Goal: Check status: Check status

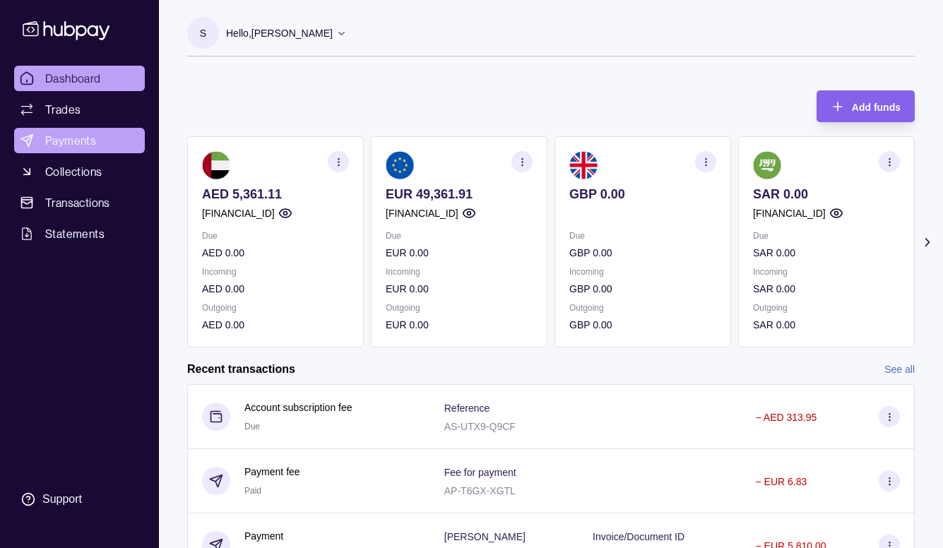
click at [79, 137] on span "Payments" at bounding box center [70, 140] width 51 height 17
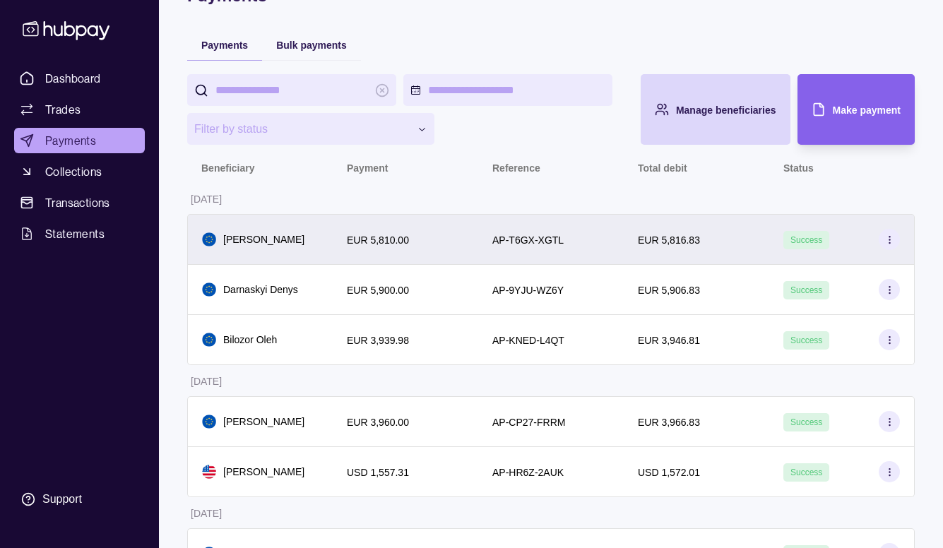
scroll to position [71, 0]
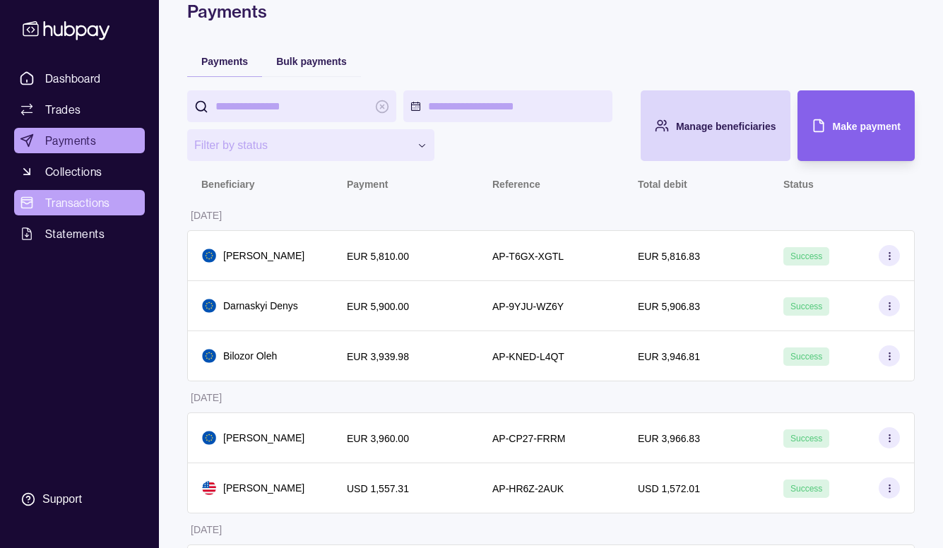
click at [75, 205] on span "Transactions" at bounding box center [77, 202] width 65 height 17
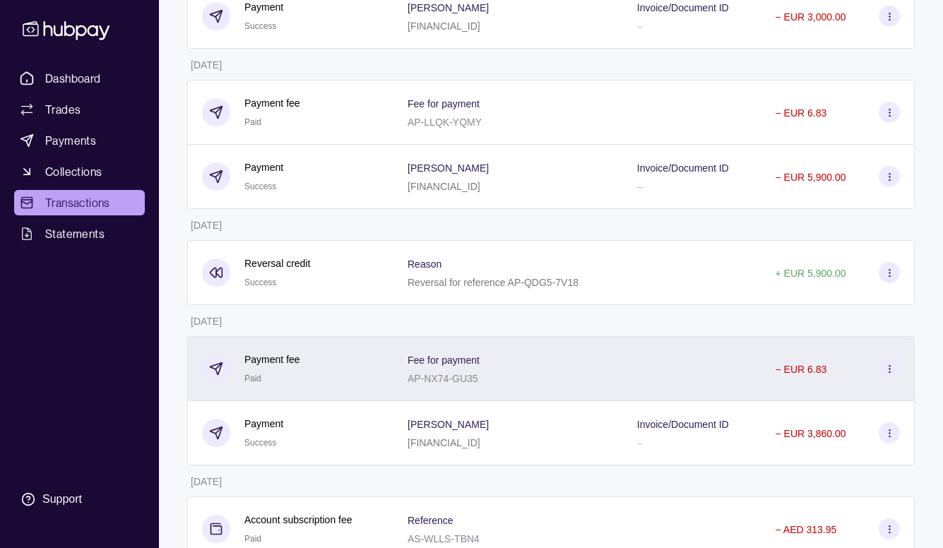
scroll to position [1393, 0]
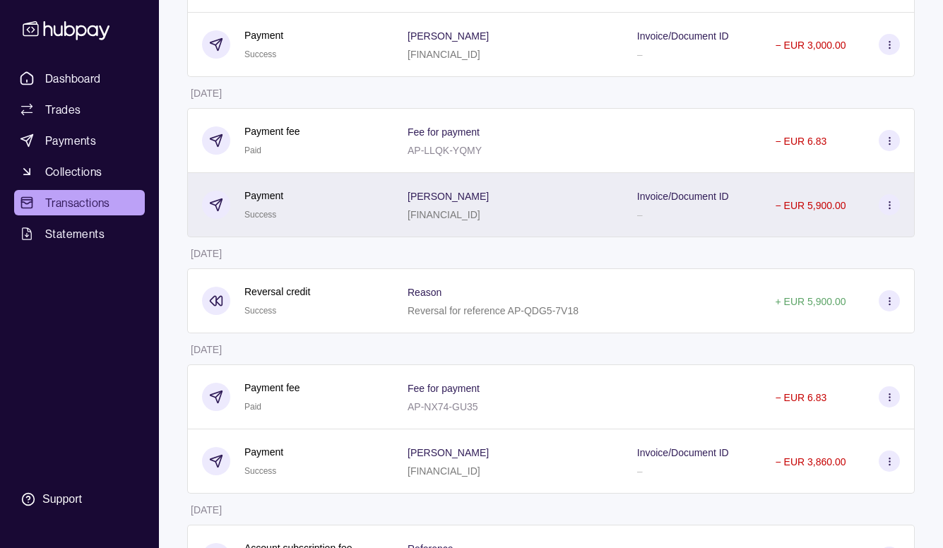
click at [857, 201] on div "− EUR 5,900.00" at bounding box center [837, 204] width 124 height 21
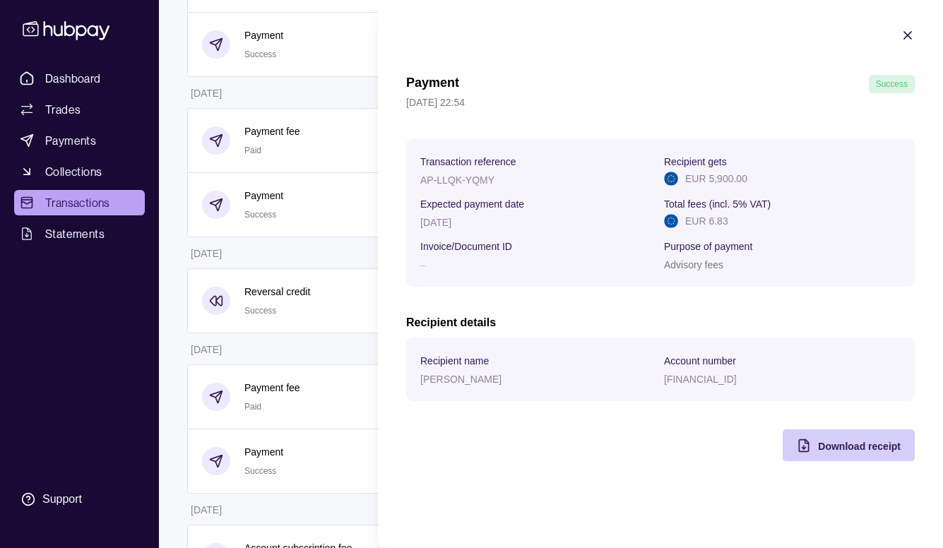
click at [833, 447] on span "Download receipt" at bounding box center [859, 446] width 83 height 11
click at [672, 317] on h2 "Recipient details" at bounding box center [660, 323] width 509 height 16
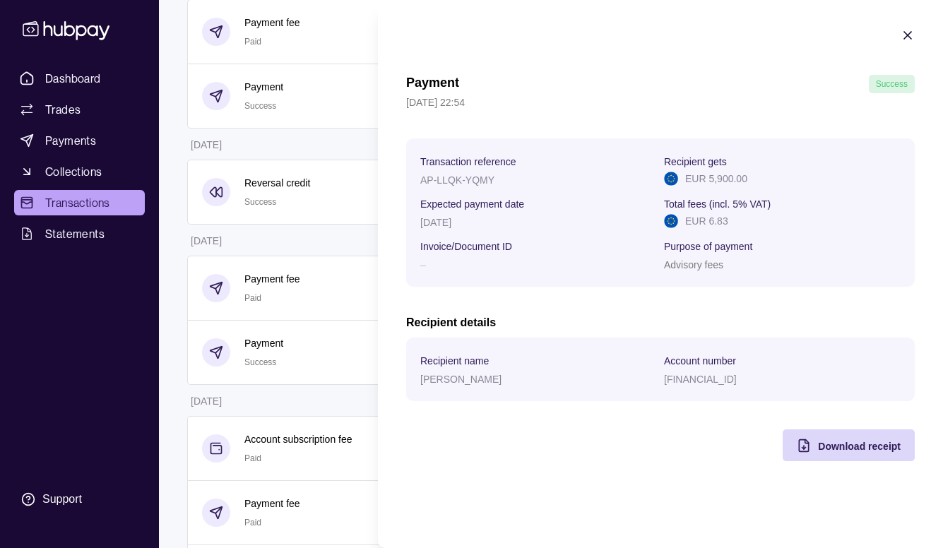
scroll to position [1464, 0]
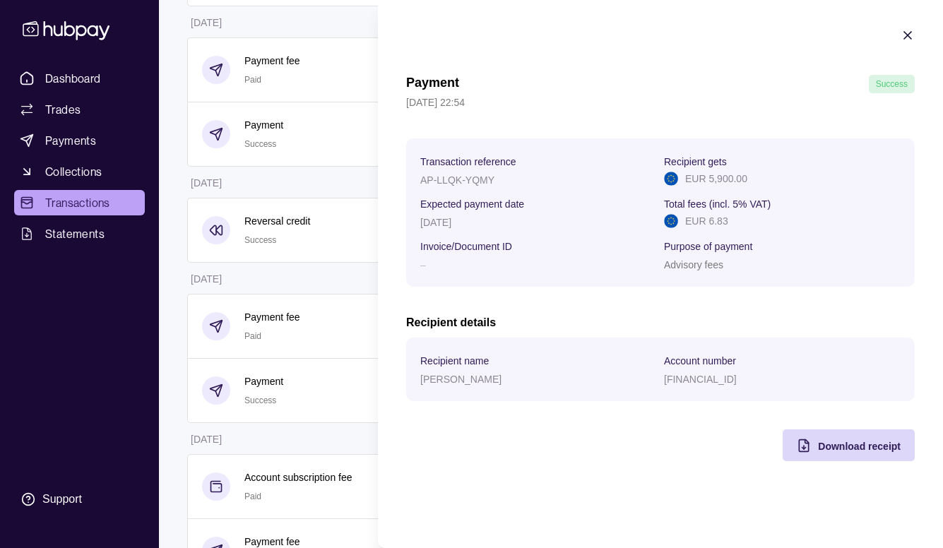
click at [896, 37] on section "Payment Success [DATE] 22:54 Transaction reference AP-LLQK-YQMY Recipient gets …" at bounding box center [660, 244] width 565 height 489
click at [905, 36] on icon "button" at bounding box center [907, 35] width 14 height 14
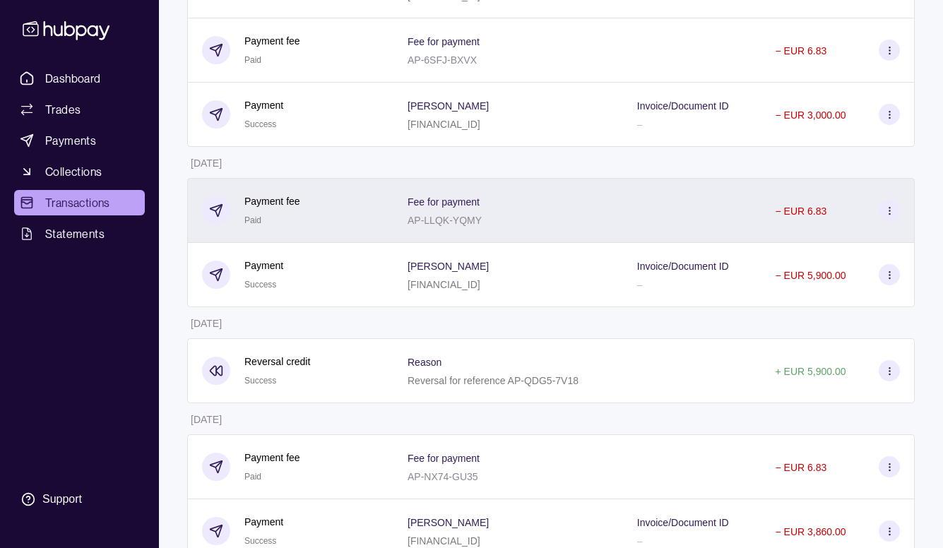
scroll to position [1323, 0]
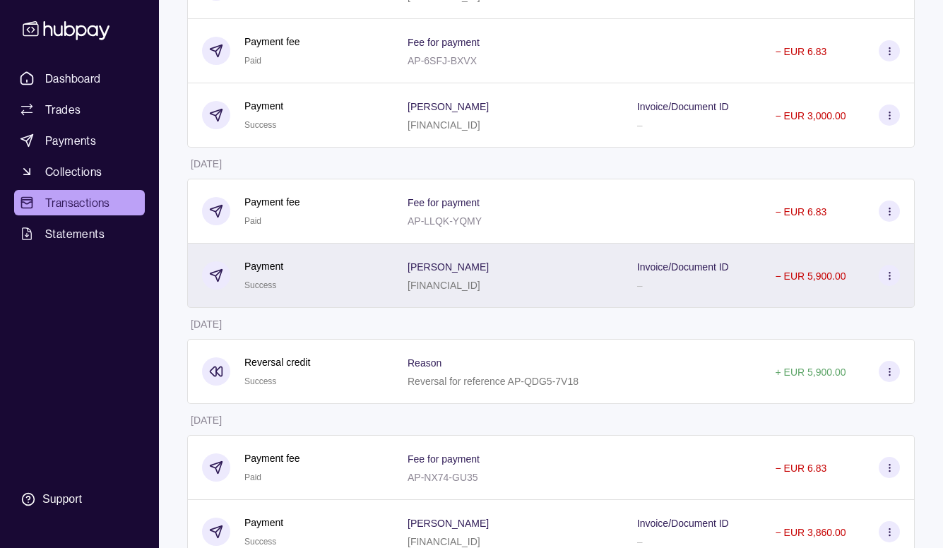
click at [830, 273] on p "− EUR 5,900.00" at bounding box center [810, 275] width 71 height 11
drag, startPoint x: 282, startPoint y: 319, endPoint x: 490, endPoint y: 304, distance: 208.9
click at [887, 274] on icon at bounding box center [889, 275] width 11 height 11
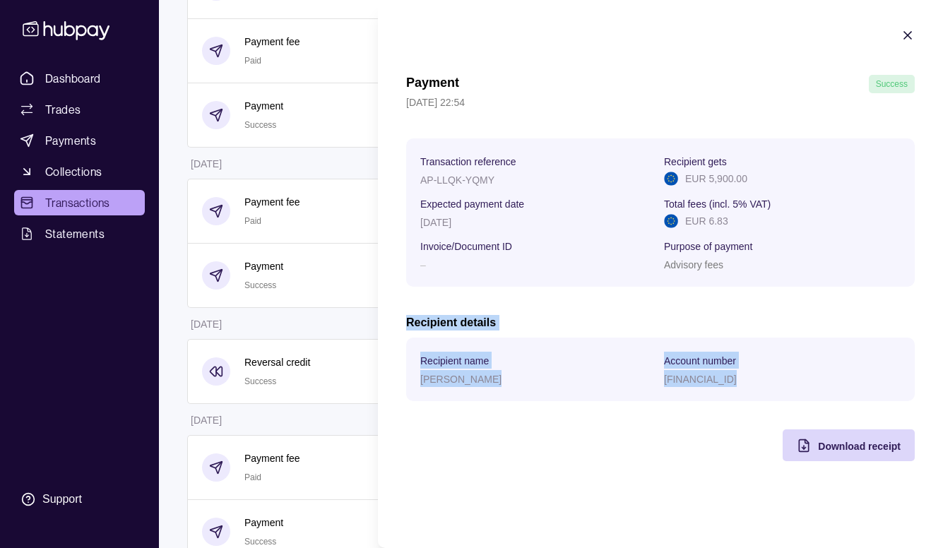
drag, startPoint x: 902, startPoint y: 271, endPoint x: 687, endPoint y: 382, distance: 241.6
click at [718, 389] on div "Payment Success [DATE] 22:54 Transaction reference AP-LLQK-YQMY Recipient gets …" at bounding box center [660, 268] width 509 height 386
click at [439, 406] on div "Payment Success [DATE] 22:54 Transaction reference AP-LLQK-YQMY Recipient gets …" at bounding box center [660, 268] width 509 height 386
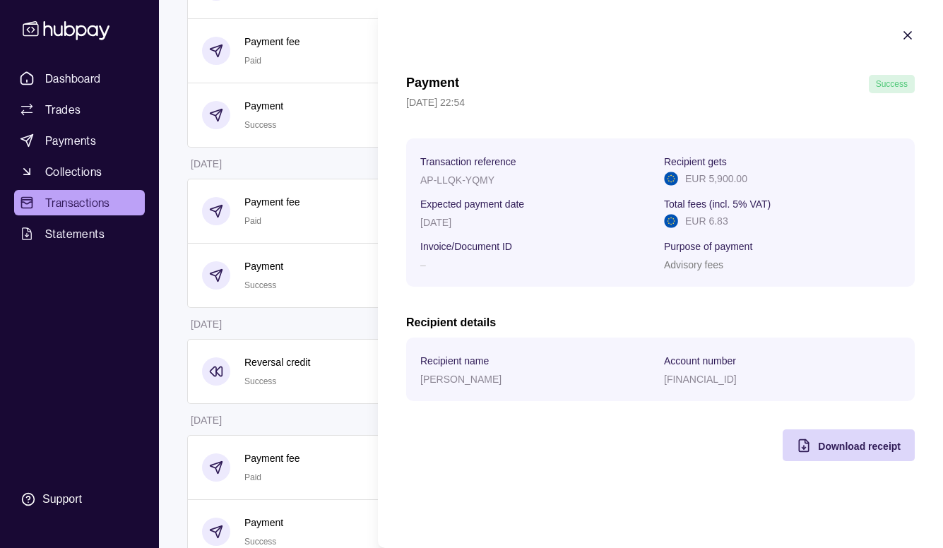
click at [912, 36] on icon "button" at bounding box center [907, 35] width 14 height 14
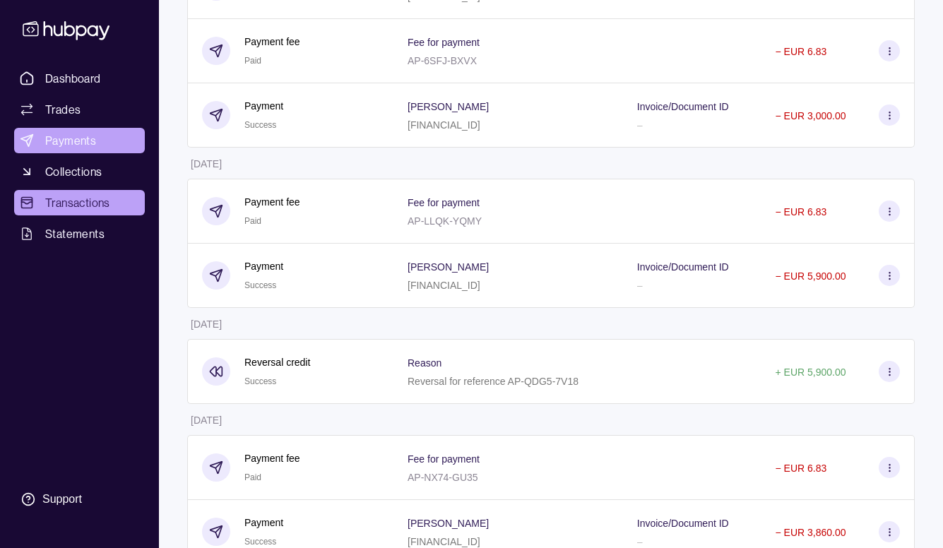
click at [71, 148] on span "Payments" at bounding box center [70, 140] width 51 height 17
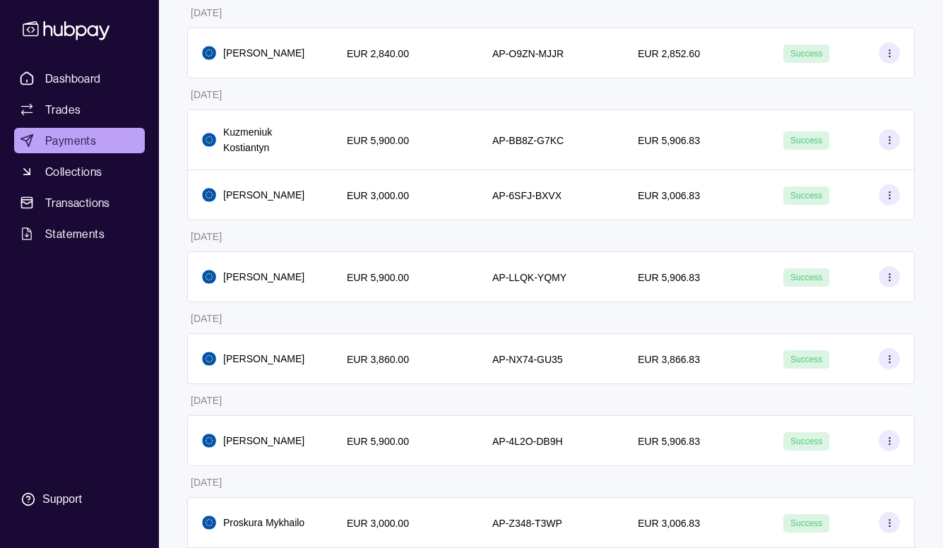
scroll to position [706, 0]
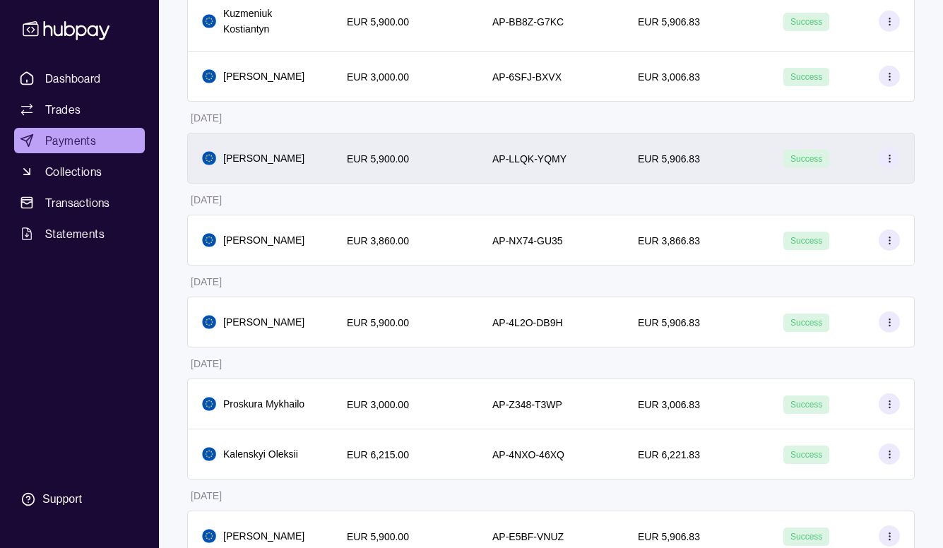
click at [894, 164] on icon at bounding box center [889, 158] width 11 height 11
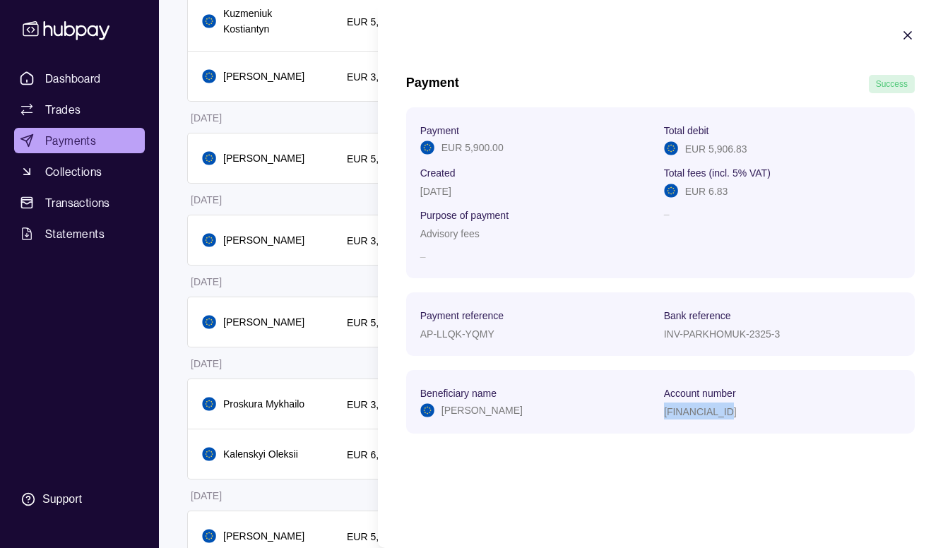
drag, startPoint x: 737, startPoint y: 398, endPoint x: 737, endPoint y: 437, distance: 39.6
click at [737, 437] on div "Payment EUR 5,900.00 Total debit EUR 5,906.83 Created [DATE] Total fees (incl. …" at bounding box center [660, 277] width 509 height 340
click at [909, 31] on icon "button" at bounding box center [907, 35] width 14 height 14
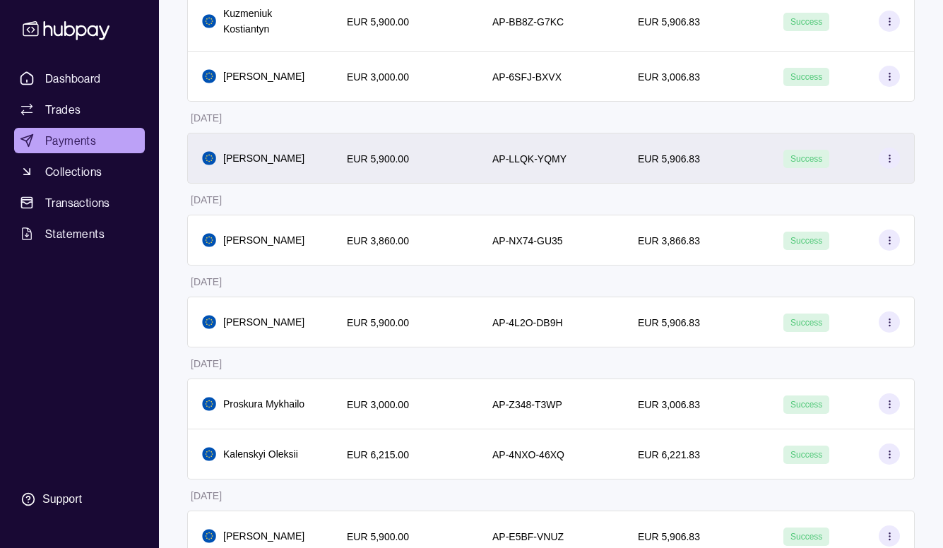
click at [751, 167] on div "EUR 5,906.83" at bounding box center [696, 158] width 117 height 17
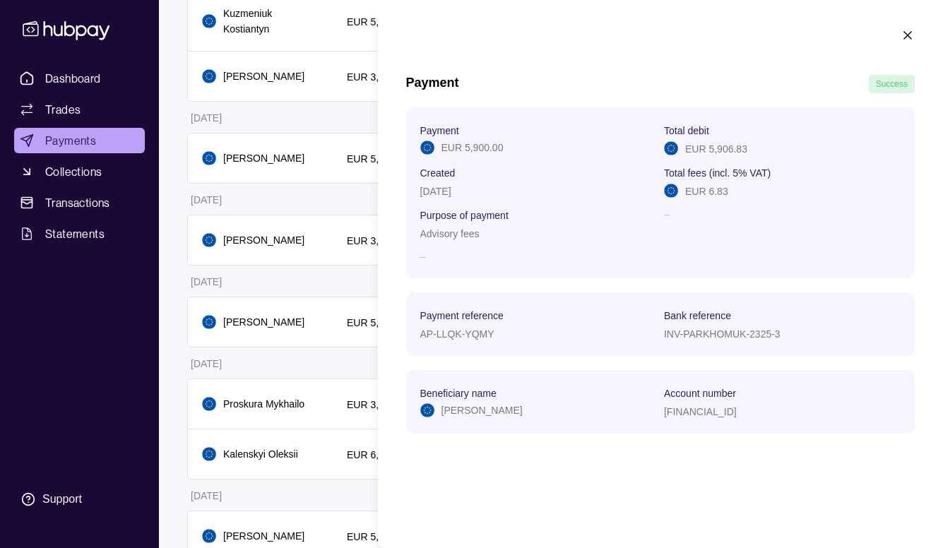
click at [906, 34] on icon "button" at bounding box center [907, 35] width 7 height 7
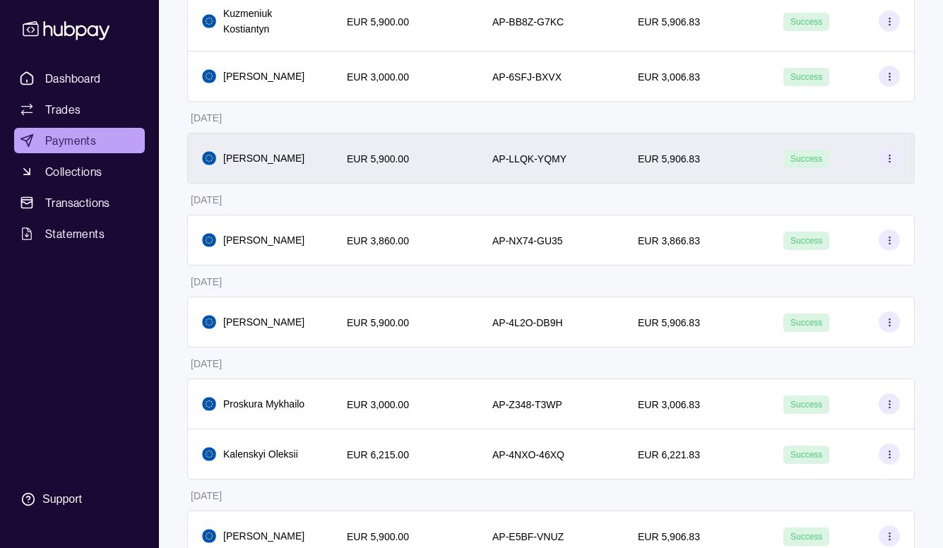
click at [892, 164] on icon at bounding box center [889, 158] width 11 height 11
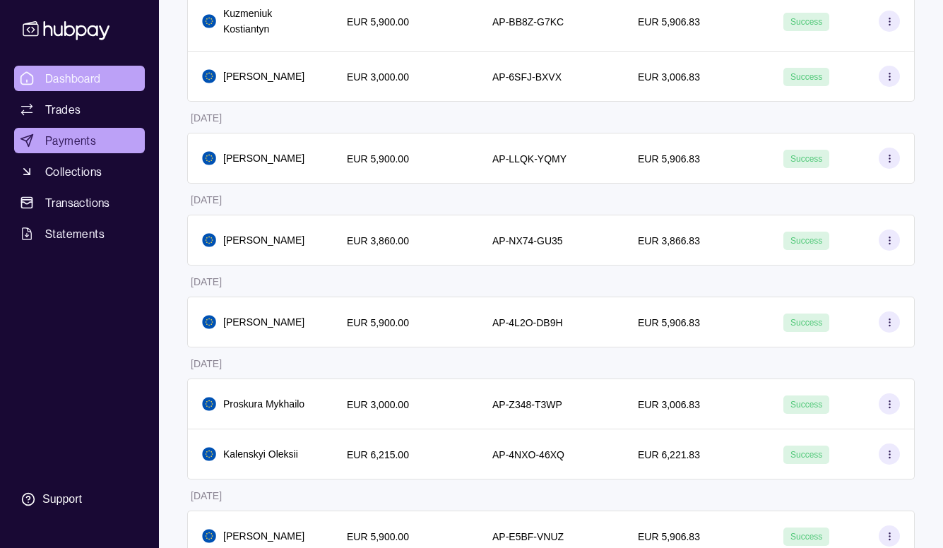
click at [80, 74] on span "Dashboard" at bounding box center [73, 78] width 56 height 17
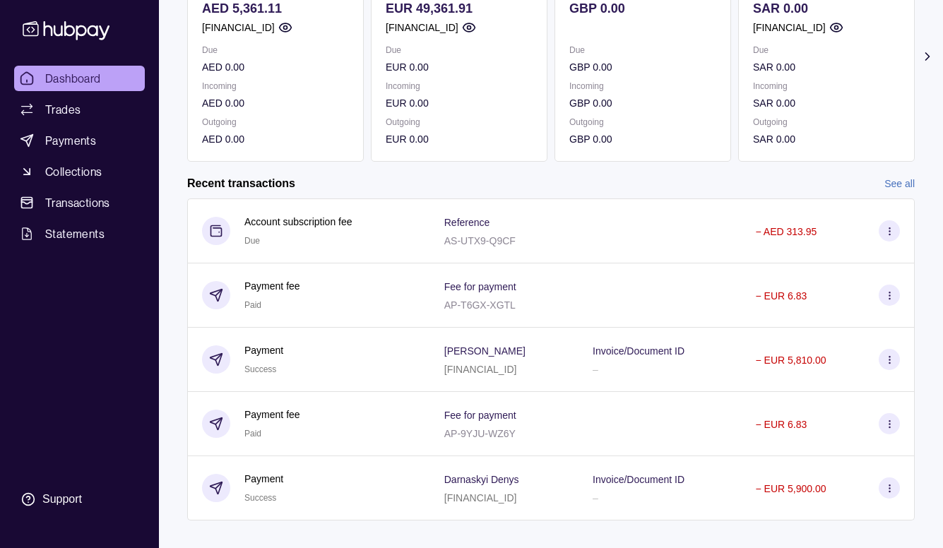
scroll to position [203, 0]
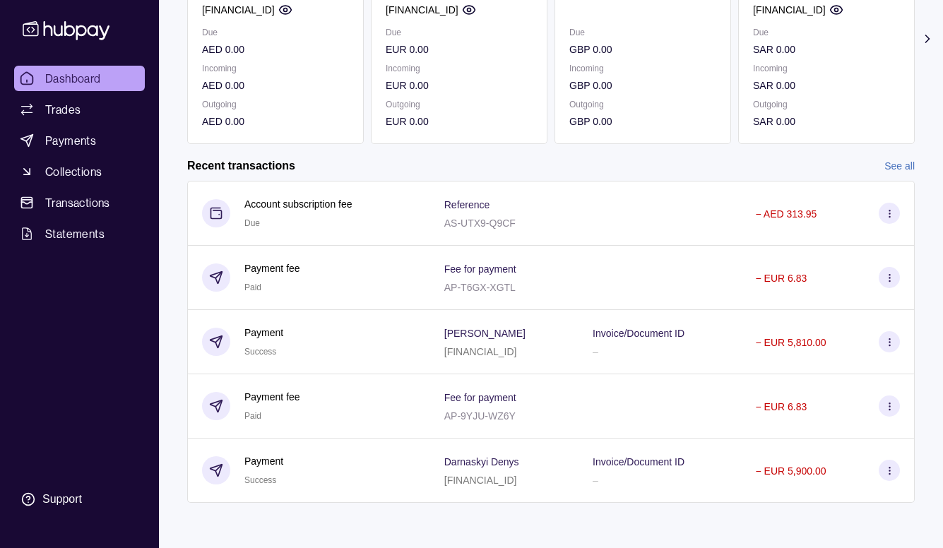
click at [896, 165] on link "See all" at bounding box center [899, 166] width 30 height 16
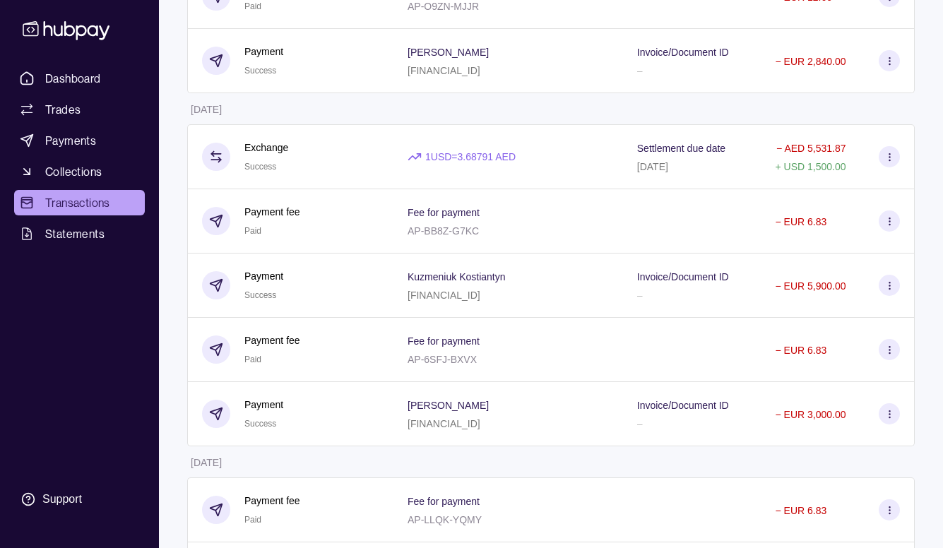
scroll to position [1201, 0]
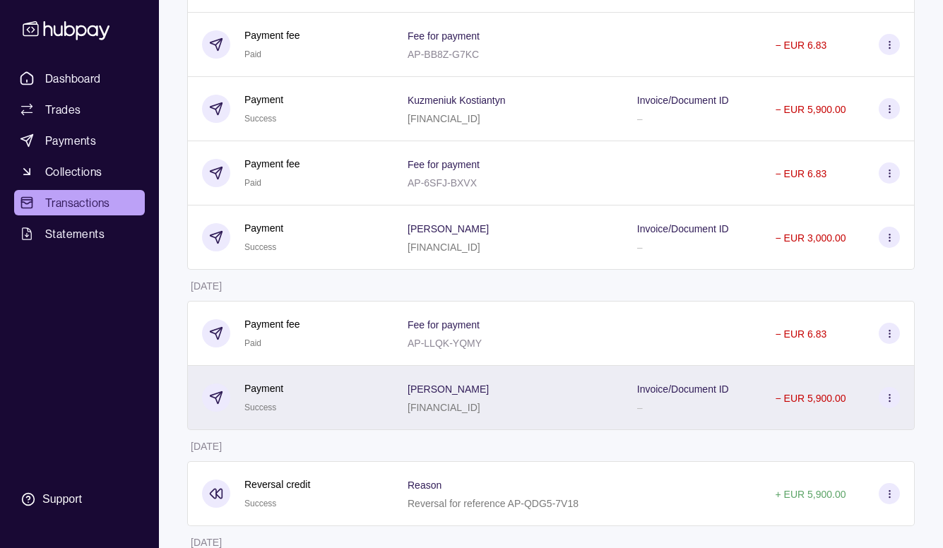
click at [623, 398] on div "Invoice/Document ID –" at bounding box center [692, 398] width 138 height 64
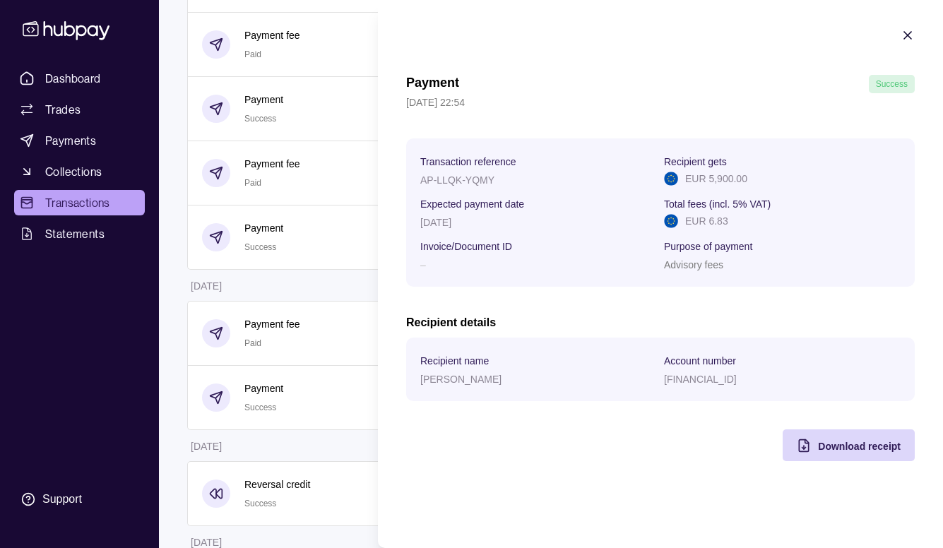
click at [908, 34] on icon "button" at bounding box center [907, 35] width 7 height 7
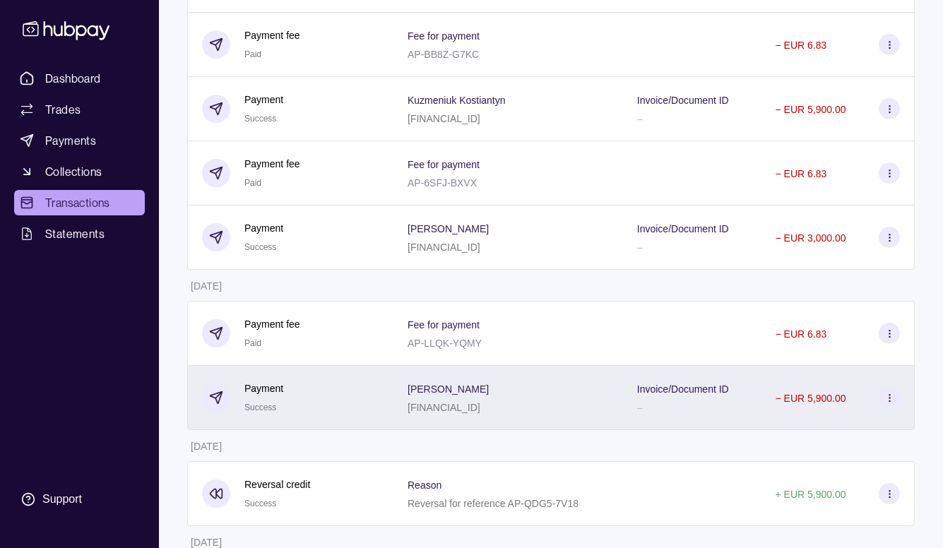
click at [893, 393] on icon at bounding box center [889, 398] width 11 height 11
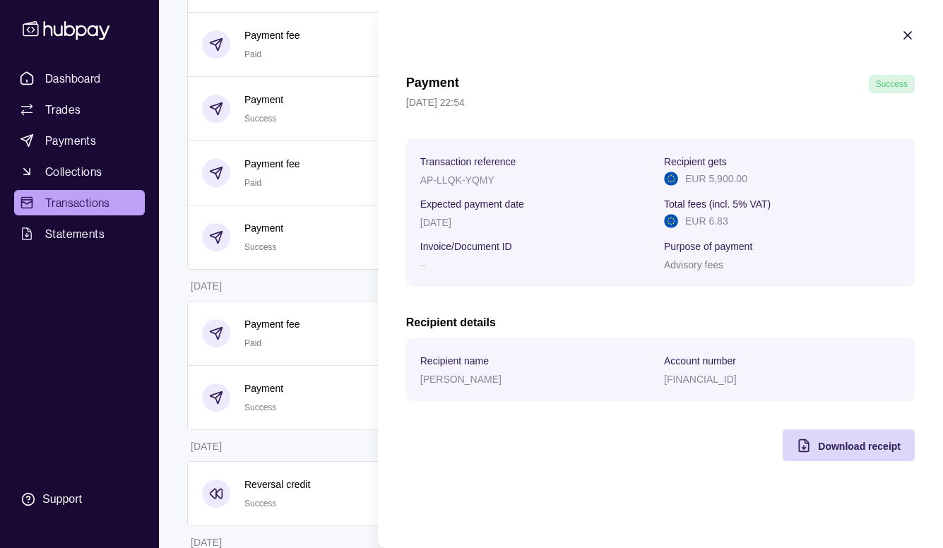
click at [904, 34] on icon "button" at bounding box center [907, 35] width 14 height 14
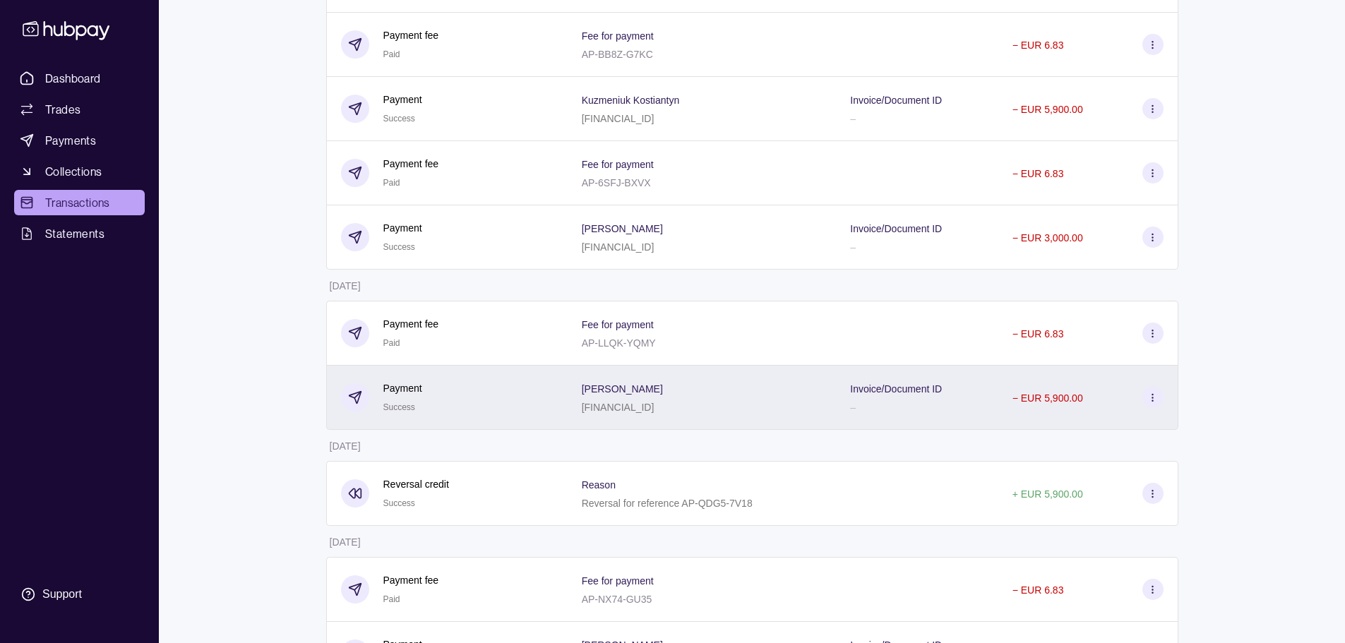
click at [896, 401] on div "–" at bounding box center [896, 406] width 92 height 17
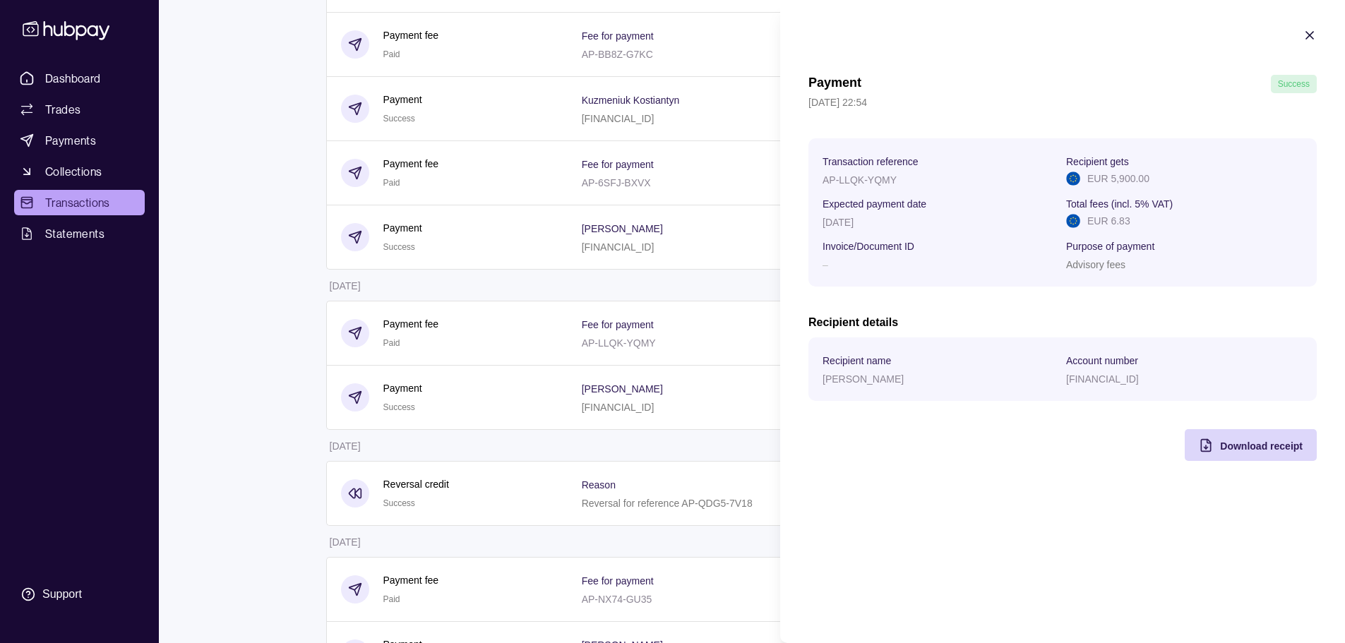
drag, startPoint x: 1035, startPoint y: 380, endPoint x: 1097, endPoint y: 384, distance: 61.6
click at [953, 387] on section "Recipient name [PERSON_NAME] Account number [FINANCIAL_ID]" at bounding box center [1063, 370] width 509 height 64
click at [953, 421] on div "Payment Success [DATE] 22:54 Transaction reference AP-LLQK-YQMY Recipient gets …" at bounding box center [1063, 268] width 509 height 386
